Goal: Task Accomplishment & Management: Manage account settings

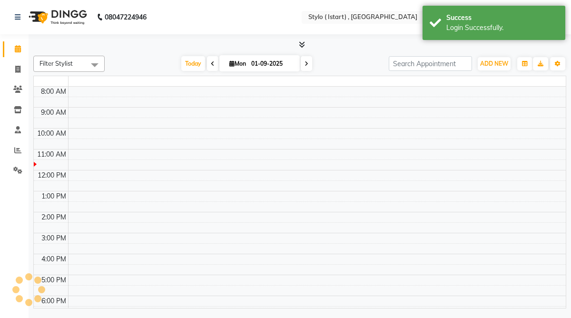
select select "en"
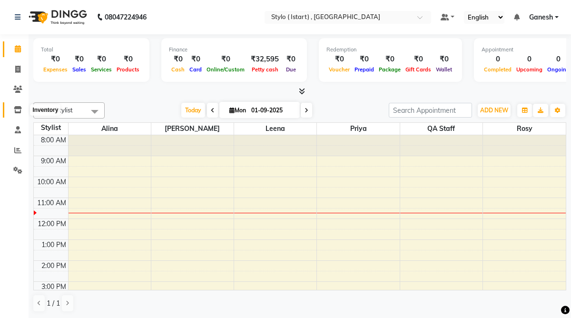
click at [19, 105] on span at bounding box center [18, 110] width 17 height 11
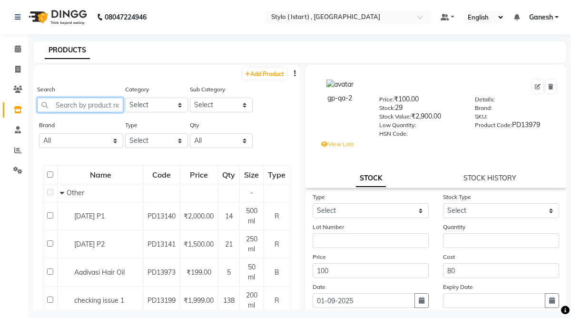
click at [75, 104] on input "text" at bounding box center [80, 105] width 86 height 15
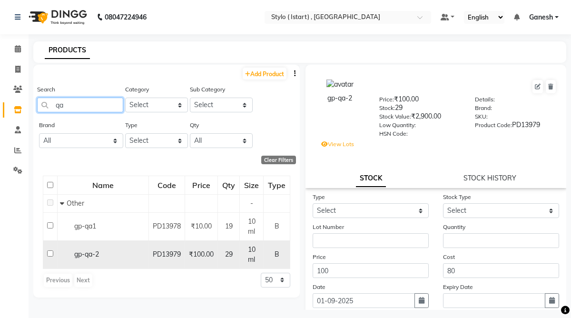
type input "qa"
click at [110, 255] on div "gp-qa-2" at bounding box center [103, 255] width 86 height 10
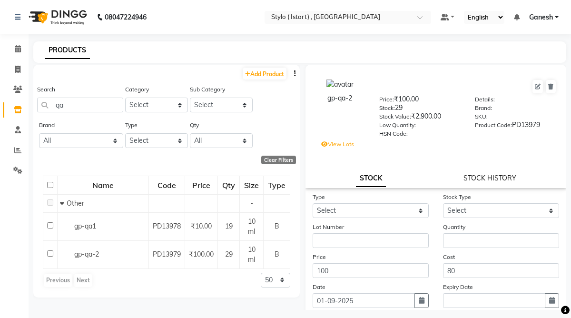
click at [490, 180] on link "STOCK HISTORY" at bounding box center [490, 178] width 53 height 9
select select "all"
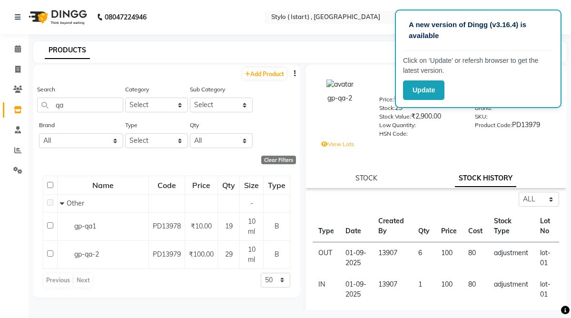
click at [340, 142] on label "View Lots" at bounding box center [337, 144] width 33 height 9
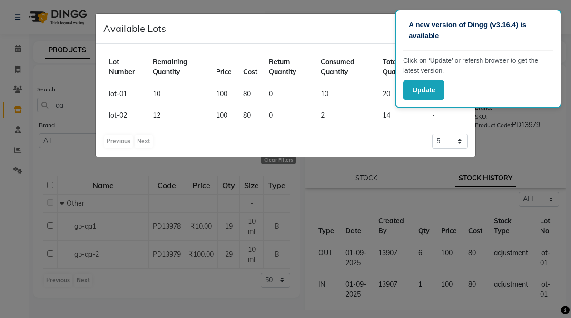
click at [508, 149] on ngb-modal-window "Available Lots × Lot Number Remaining Quantity Price Cost Return Quantity Consu…" at bounding box center [285, 159] width 571 height 318
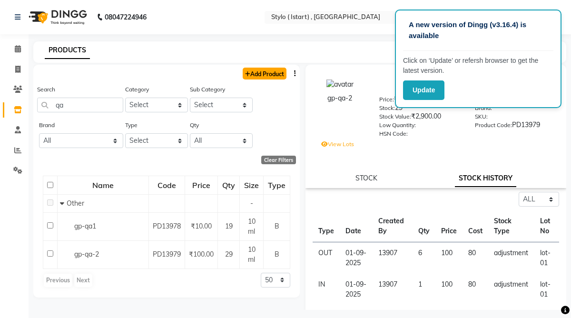
click at [256, 74] on link "Add Product" at bounding box center [265, 74] width 44 height 12
select select "true"
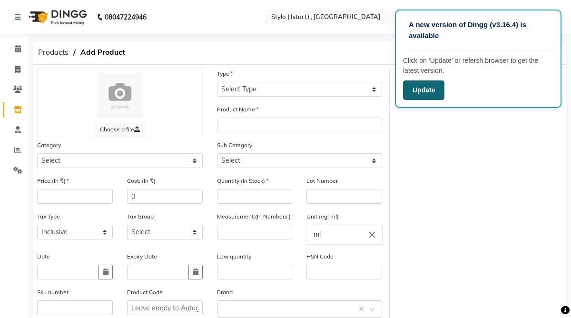
click at [428, 88] on button "Update" at bounding box center [423, 90] width 41 height 20
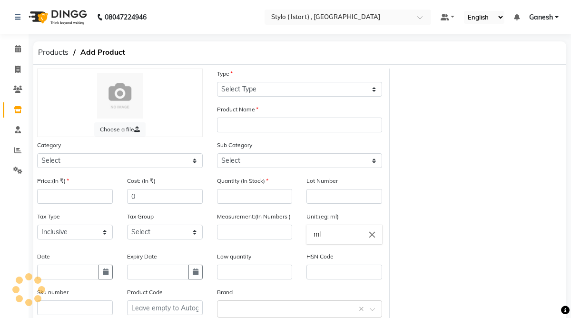
select select "true"
click at [51, 56] on span "Products" at bounding box center [53, 52] width 40 height 17
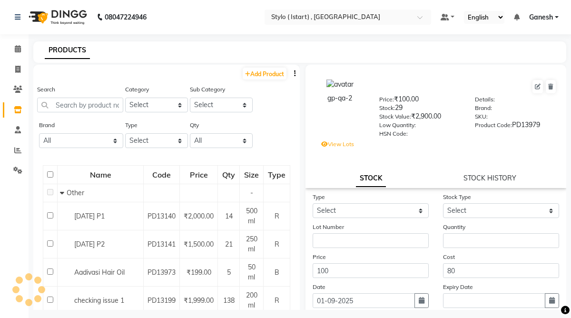
click at [490, 173] on div "STOCK HISTORY" at bounding box center [490, 178] width 53 height 10
click at [484, 180] on link "STOCK HISTORY" at bounding box center [490, 178] width 53 height 9
select select "all"
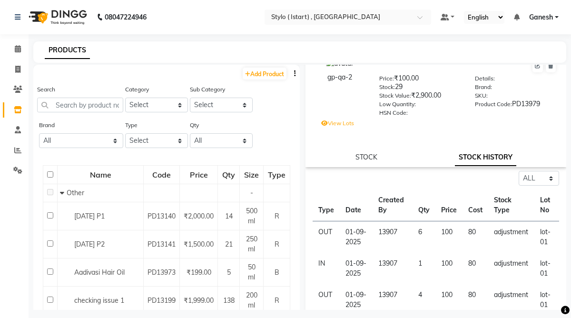
scroll to position [21, 0]
click at [367, 159] on link "STOCK" at bounding box center [367, 156] width 22 height 9
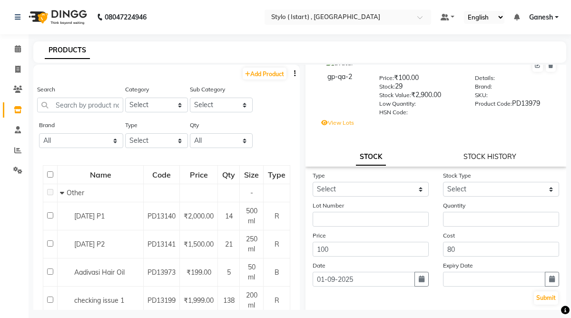
click at [495, 156] on link "STOCK HISTORY" at bounding box center [490, 156] width 53 height 9
select select "all"
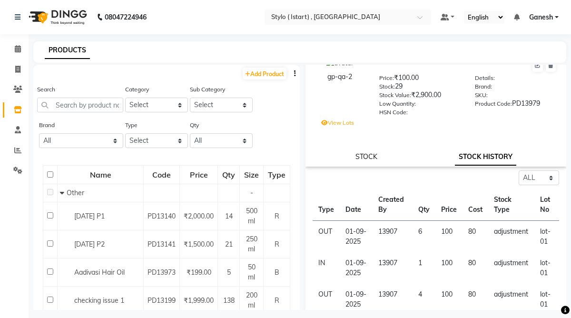
click at [366, 156] on link "STOCK" at bounding box center [367, 156] width 22 height 9
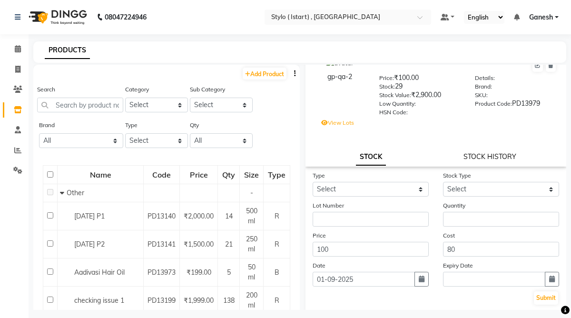
click at [486, 158] on link "STOCK HISTORY" at bounding box center [490, 156] width 53 height 9
select select "all"
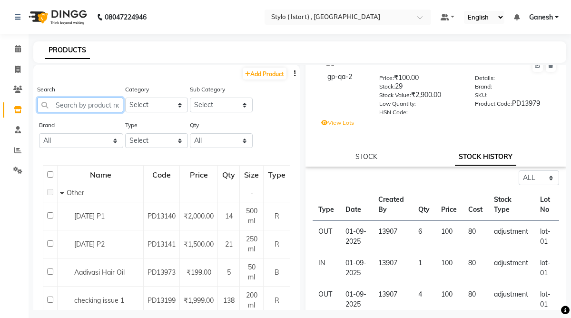
click at [74, 105] on input "text" at bounding box center [80, 105] width 86 height 15
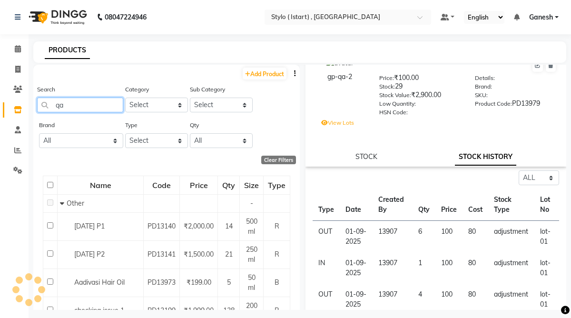
click at [70, 106] on input "qa" at bounding box center [80, 105] width 86 height 15
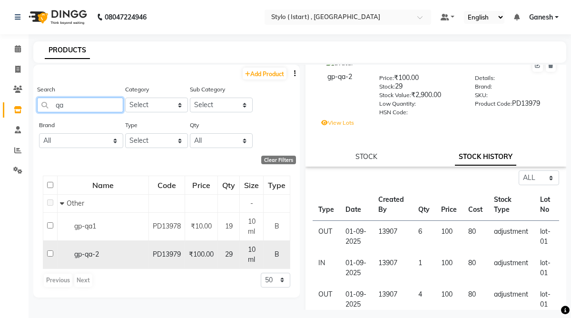
type input "qa"
click at [90, 256] on span "gp-qa-2" at bounding box center [86, 254] width 25 height 9
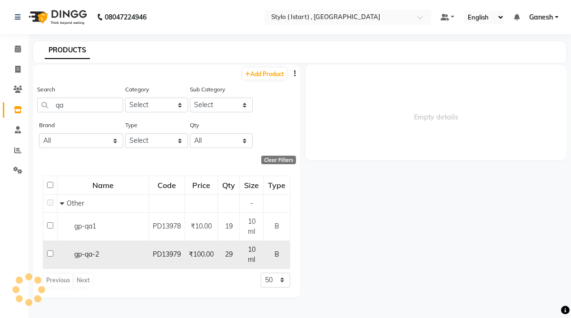
scroll to position [0, 0]
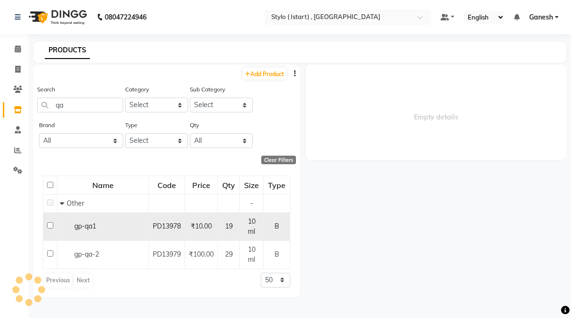
select select "all"
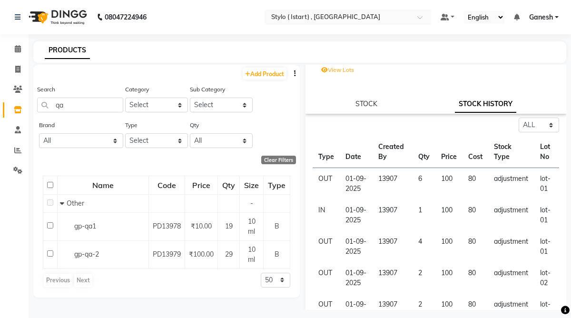
scroll to position [77, 0]
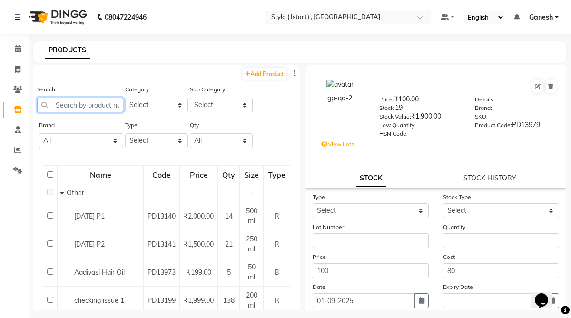
click at [64, 104] on input "text" at bounding box center [80, 105] width 86 height 15
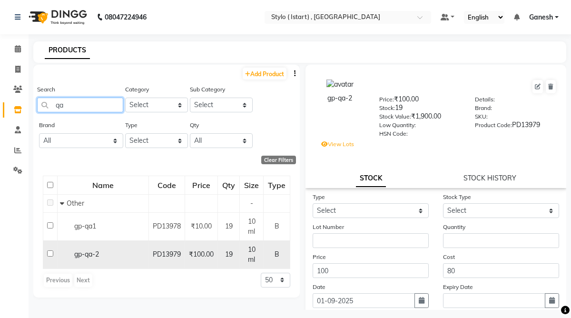
type input "qa"
click at [96, 254] on span "gp-qa-2" at bounding box center [86, 254] width 25 height 9
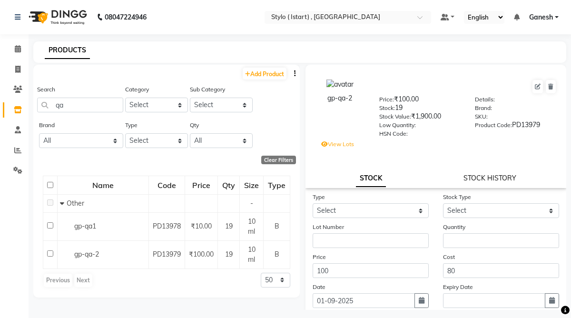
click at [484, 178] on link "STOCK HISTORY" at bounding box center [490, 178] width 53 height 9
select select "all"
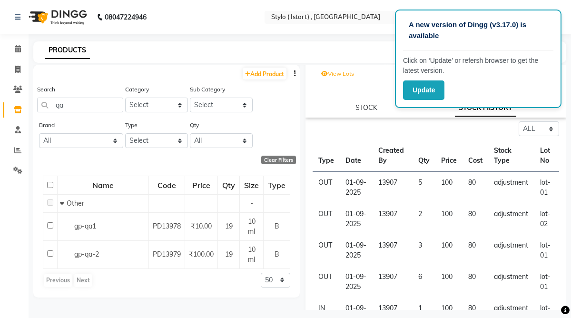
scroll to position [90, 0]
